Goal: Use online tool/utility: Utilize a website feature to perform a specific function

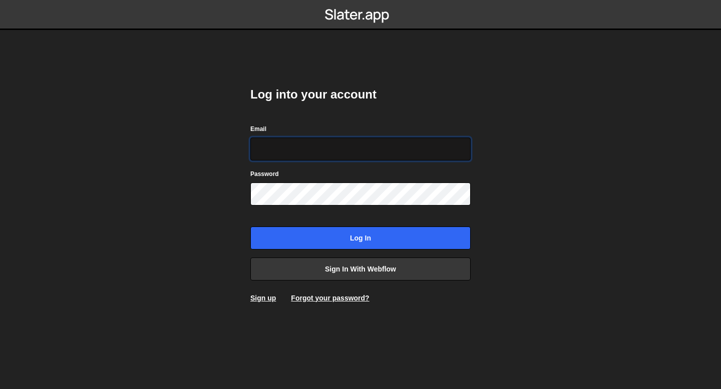
type input "[EMAIL_ADDRESS][DOMAIN_NAME]"
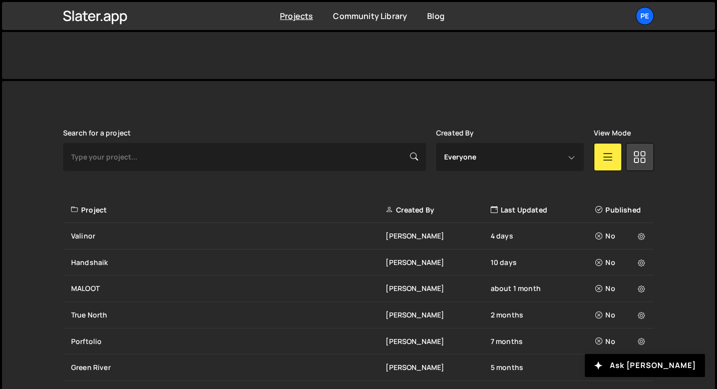
scroll to position [216, 0]
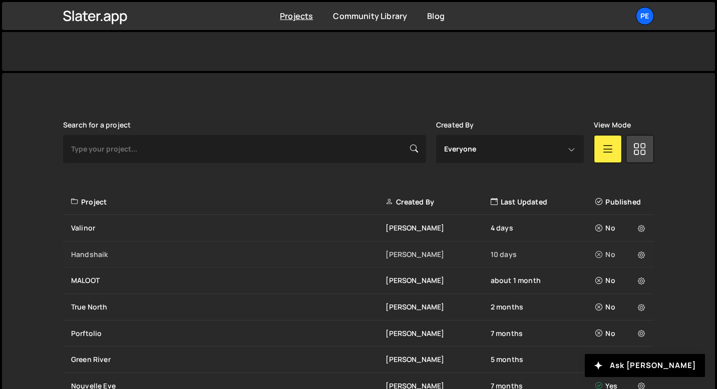
click at [103, 250] on div "Handshaik" at bounding box center [228, 255] width 314 height 10
click at [85, 222] on div "[PERSON_NAME] 4 days No" at bounding box center [358, 228] width 591 height 27
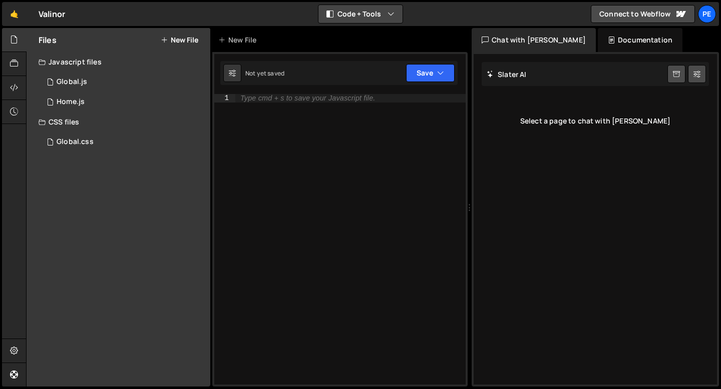
click at [390, 17] on icon "button" at bounding box center [390, 14] width 7 height 10
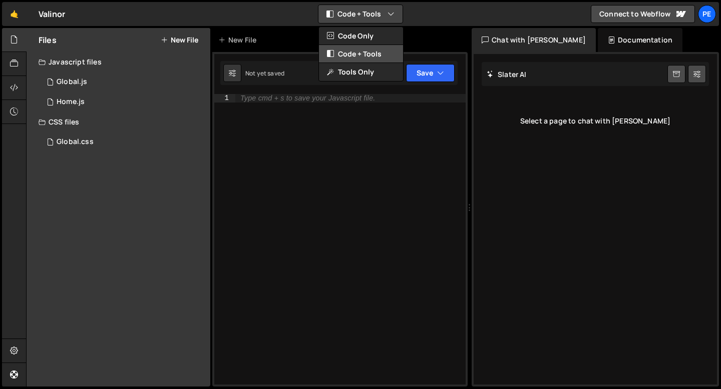
click at [374, 52] on button "Code + Tools" at bounding box center [361, 54] width 84 height 18
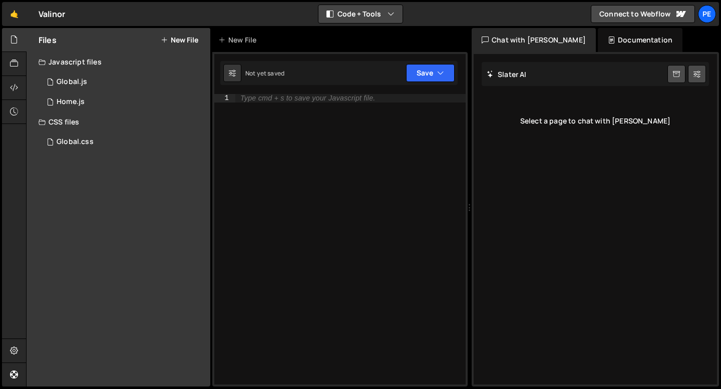
click at [367, 14] on button "Code + Tools" at bounding box center [360, 14] width 84 height 18
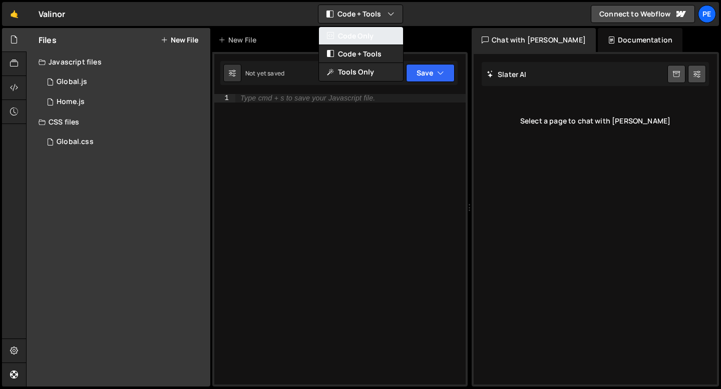
click at [366, 33] on button "Code Only" at bounding box center [361, 36] width 84 height 18
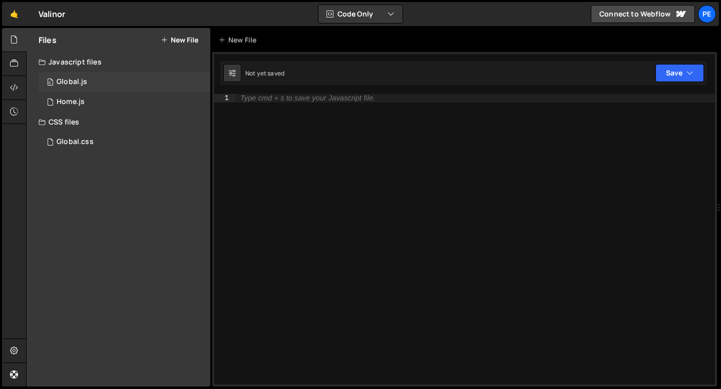
click at [106, 86] on div "0 Global.js 0" at bounding box center [125, 82] width 172 height 20
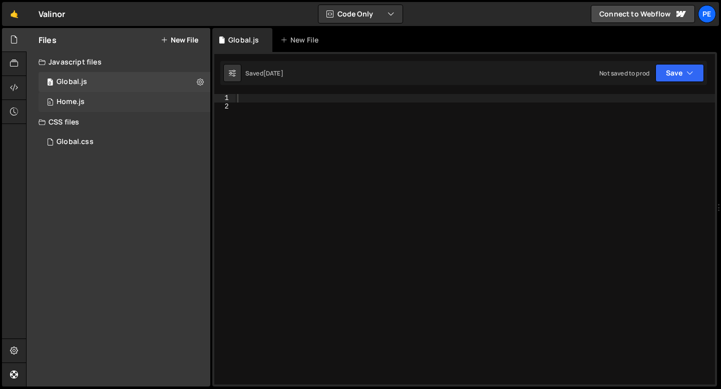
click at [129, 102] on div "0 Home.js 0" at bounding box center [125, 102] width 172 height 20
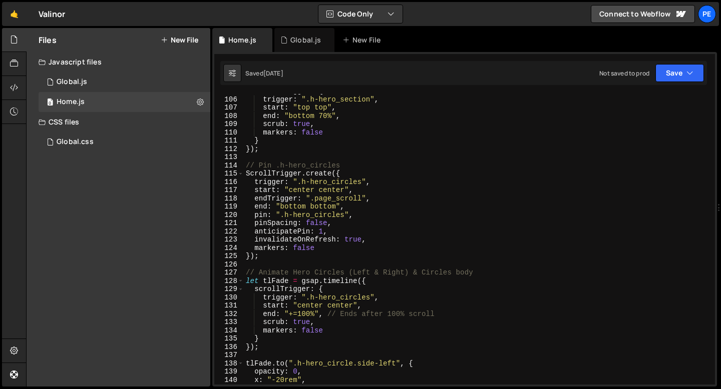
scroll to position [868, 0]
click at [281, 259] on div "trigger : ".h-hero_section" , start : "top top" , end : "bottom 70%" , scrub : …" at bounding box center [477, 247] width 467 height 307
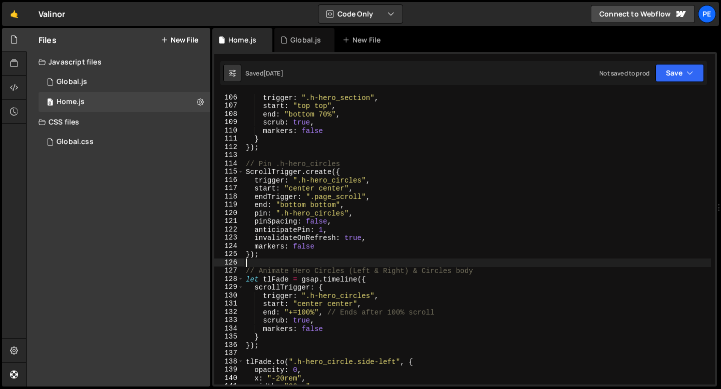
click at [306, 248] on div "trigger : ".h-hero_section" , start : "top top" , end : "bottom 70%" , scrub : …" at bounding box center [477, 247] width 467 height 307
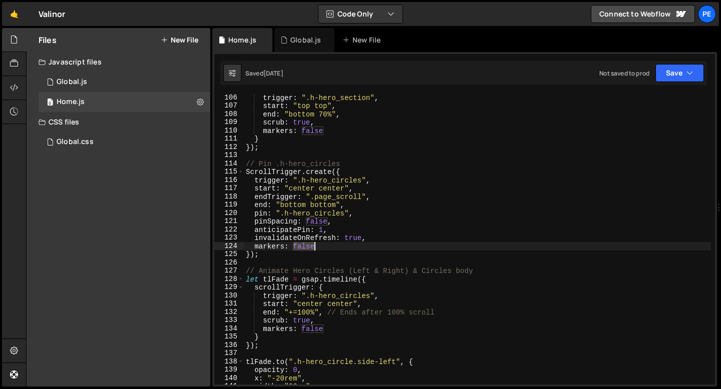
click at [306, 248] on div "trigger : ".h-hero_section" , start : "top top" , end : "bottom 70%" , scrub : …" at bounding box center [477, 247] width 467 height 307
click at [326, 251] on body "Projects Community Library Blog Pe Your current team is Perso Projects Your Tea…" at bounding box center [360, 194] width 721 height 389
type textarea "});"
click at [326, 251] on div "trigger : ".h-hero_section" , start : "top top" , end : "bottom 70%" , scrub : …" at bounding box center [477, 247] width 467 height 307
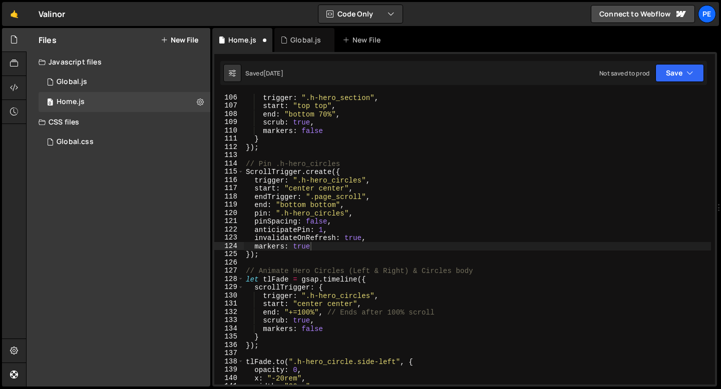
scroll to position [0, 1]
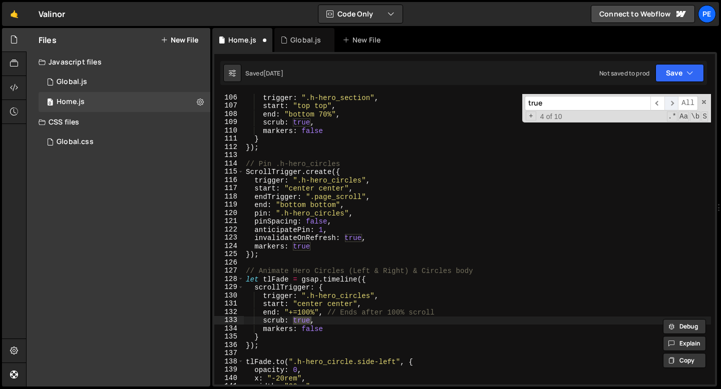
type input "true"
click at [674, 105] on span "​" at bounding box center [671, 103] width 14 height 15
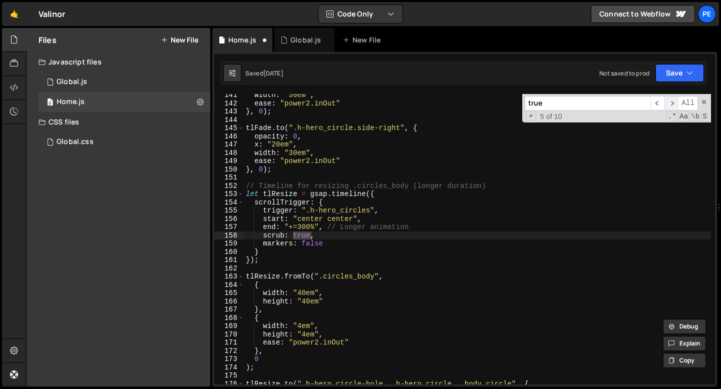
click at [674, 104] on span "​" at bounding box center [671, 103] width 14 height 15
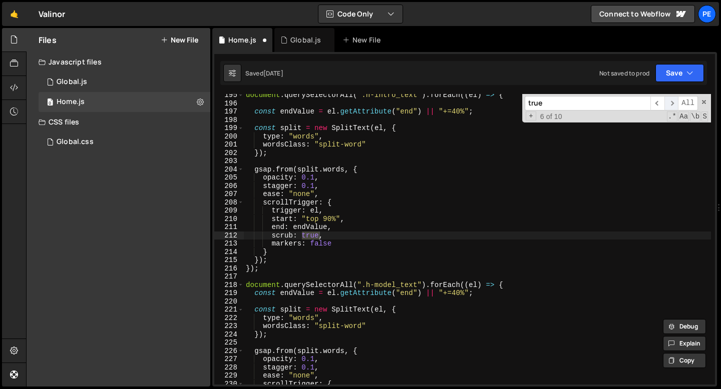
click at [674, 104] on span "​" at bounding box center [671, 103] width 14 height 15
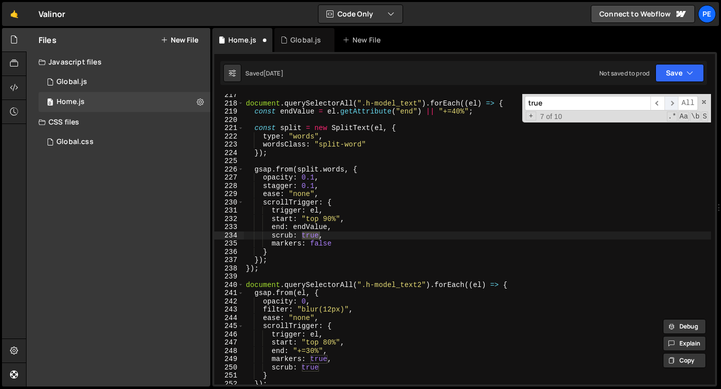
scroll to position [1787, 0]
click at [674, 104] on span "​" at bounding box center [671, 103] width 14 height 15
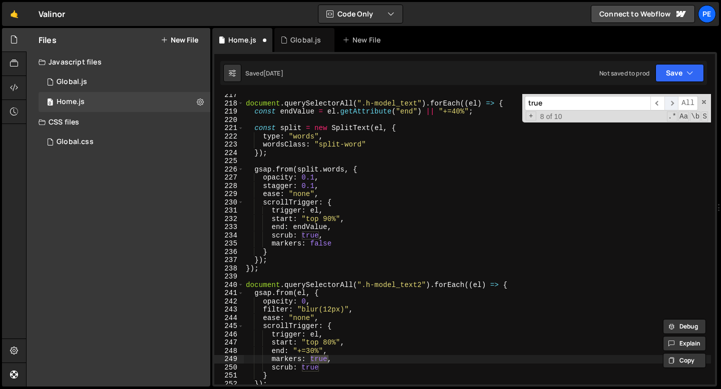
click at [674, 104] on span "​" at bounding box center [671, 103] width 14 height 15
click at [320, 357] on div "document . querySelectorAll ( ".h-model_text" ) . forEach (( el ) => { const en…" at bounding box center [477, 244] width 467 height 307
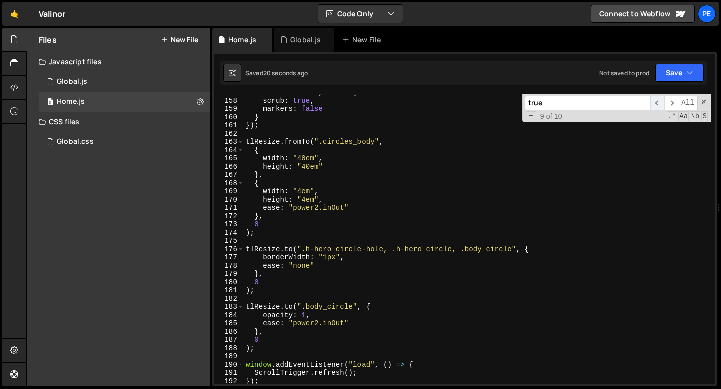
click at [658, 103] on span "​" at bounding box center [657, 103] width 14 height 15
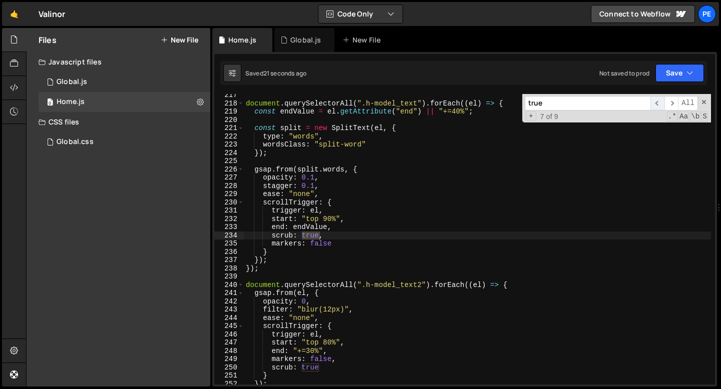
click at [658, 103] on span "​" at bounding box center [657, 103] width 14 height 15
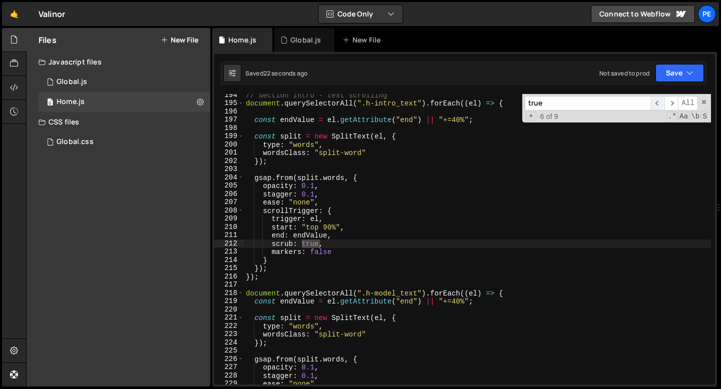
click at [658, 103] on span "​" at bounding box center [657, 103] width 14 height 15
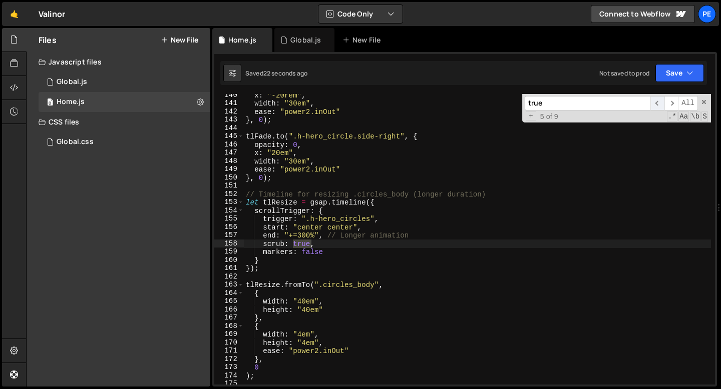
click at [658, 103] on span "​" at bounding box center [657, 103] width 14 height 15
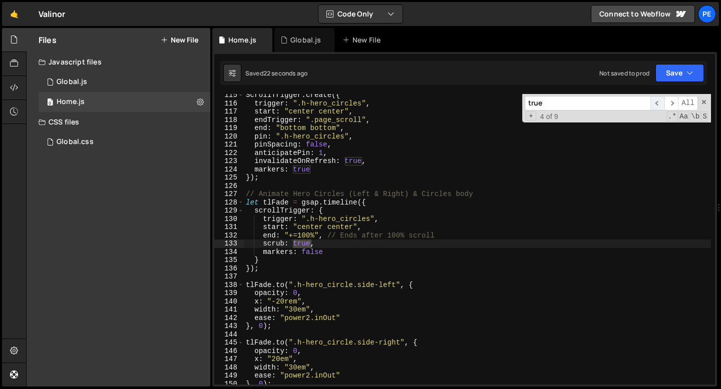
scroll to position [945, 0]
click at [658, 103] on span "​" at bounding box center [657, 103] width 14 height 15
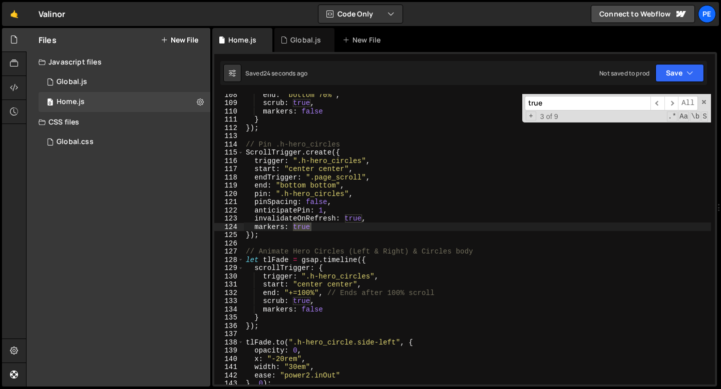
scroll to position [887, 0]
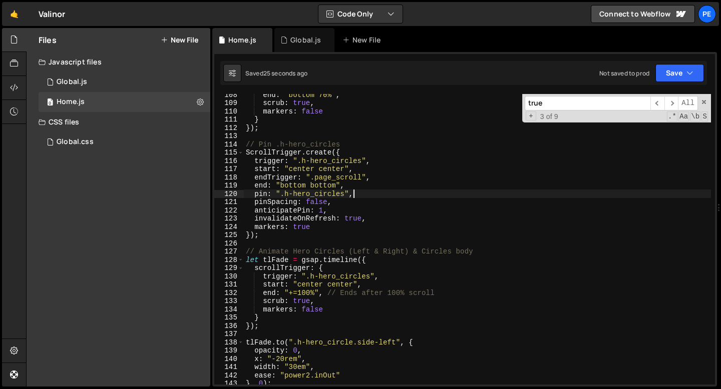
click at [365, 191] on div "end : "bottom 70%" , scrub : true , markers : false } }) ; // Pin .h-hero_circl…" at bounding box center [477, 244] width 467 height 307
click at [358, 187] on div "end : "bottom 70%" , scrub : true , markers : false } }) ; // Pin .h-hero_circl…" at bounding box center [477, 244] width 467 height 307
click at [318, 185] on div "end : "bottom 70%" , scrub : true , markers : false } }) ; // Pin .h-hero_circl…" at bounding box center [477, 244] width 467 height 307
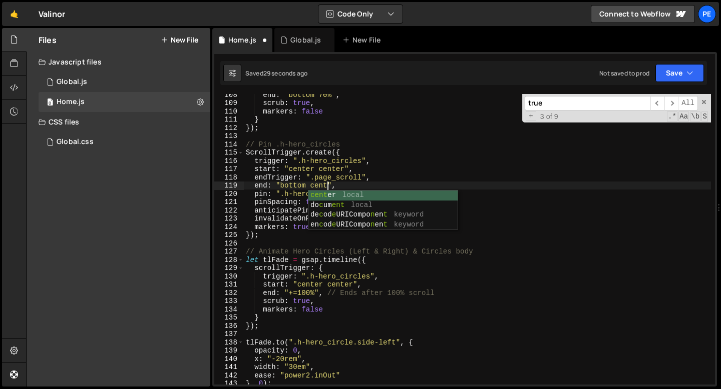
scroll to position [0, 6]
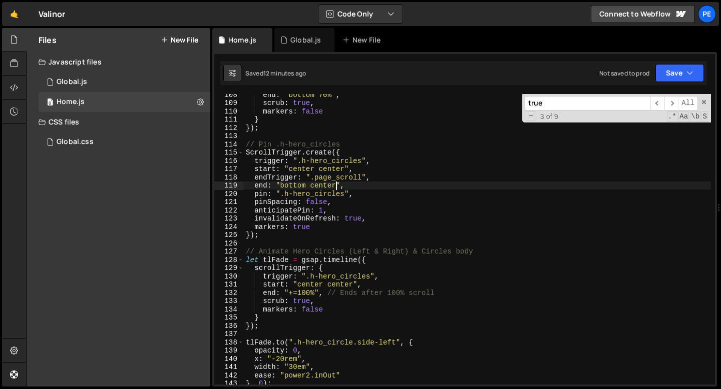
click at [321, 187] on div "end : "bottom 70%" , scrub : true , markers : false } }) ; // Pin .h-hero_circl…" at bounding box center [477, 244] width 467 height 307
click at [315, 183] on div "end : "bottom 70%" , scrub : true , markers : false } }) ; // Pin .h-hero_circl…" at bounding box center [477, 244] width 467 height 307
type textarea "end: "bottom 80%","
